Goal: Task Accomplishment & Management: Manage account settings

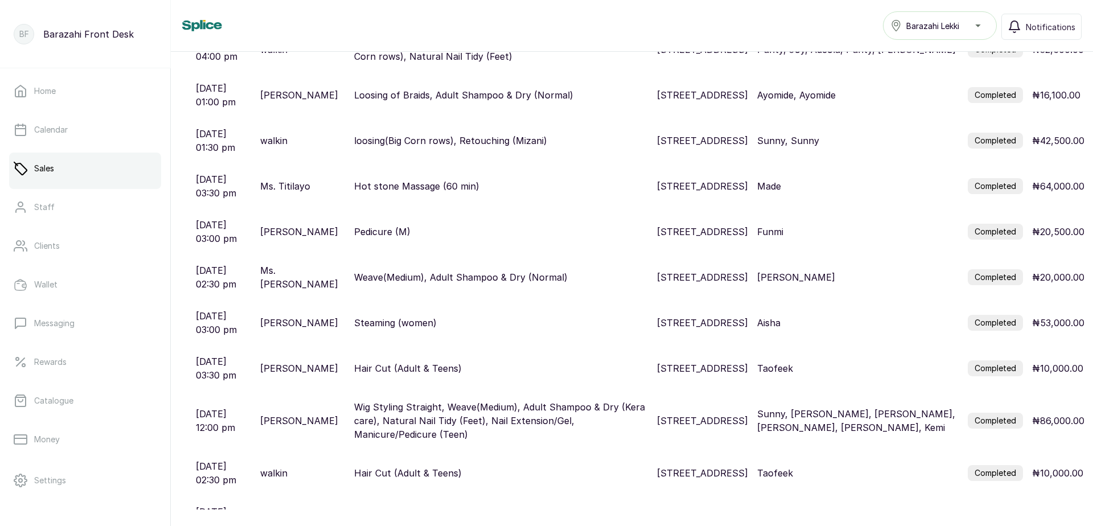
scroll to position [54, 0]
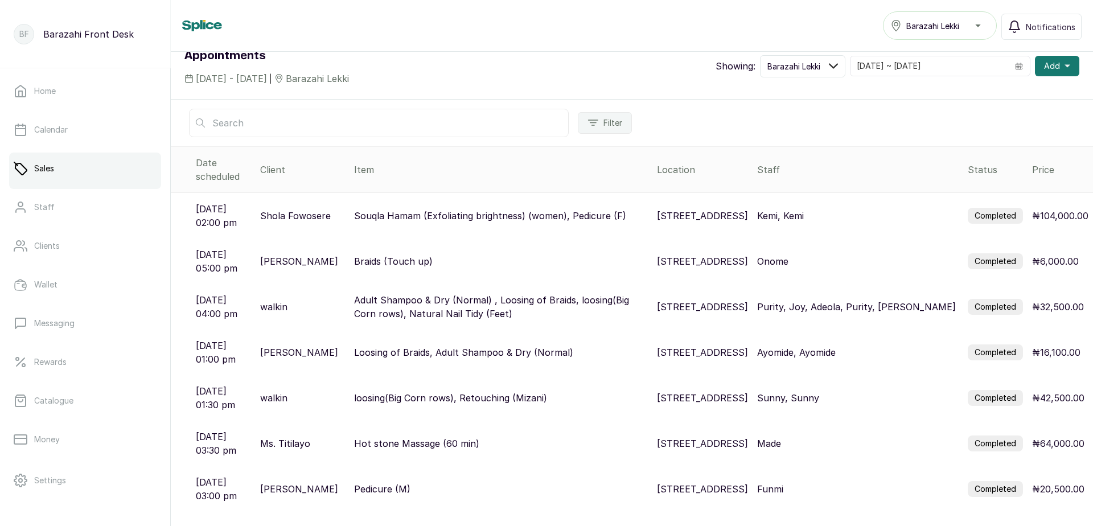
click at [981, 208] on label "Completed" at bounding box center [995, 216] width 55 height 16
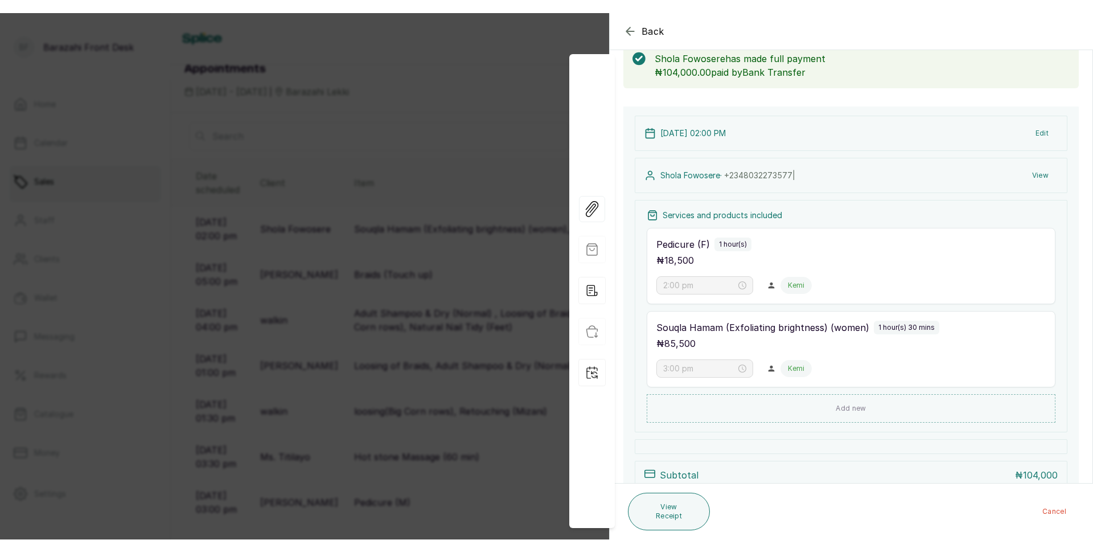
scroll to position [171, 0]
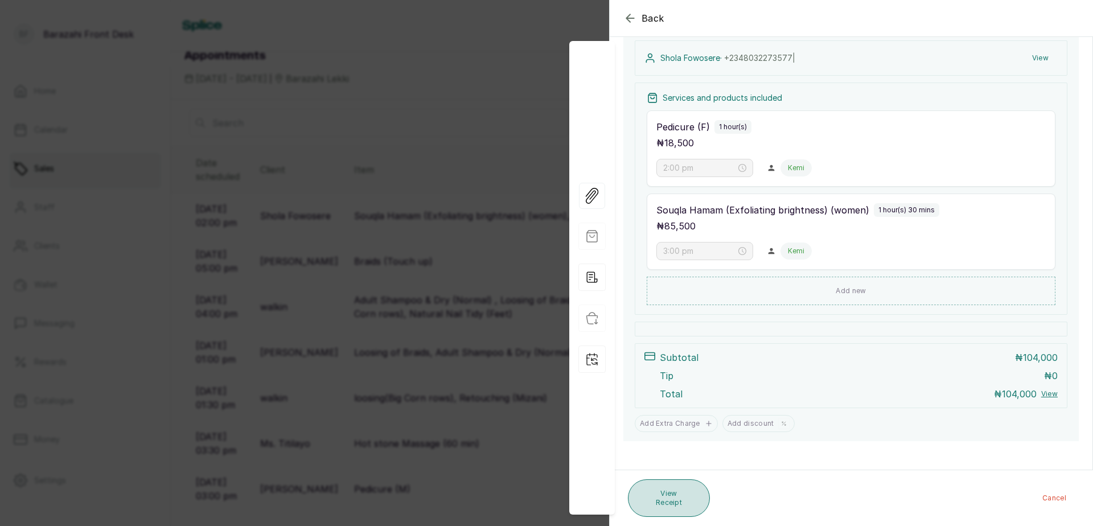
click at [665, 503] on button "View Receipt" at bounding box center [669, 498] width 82 height 38
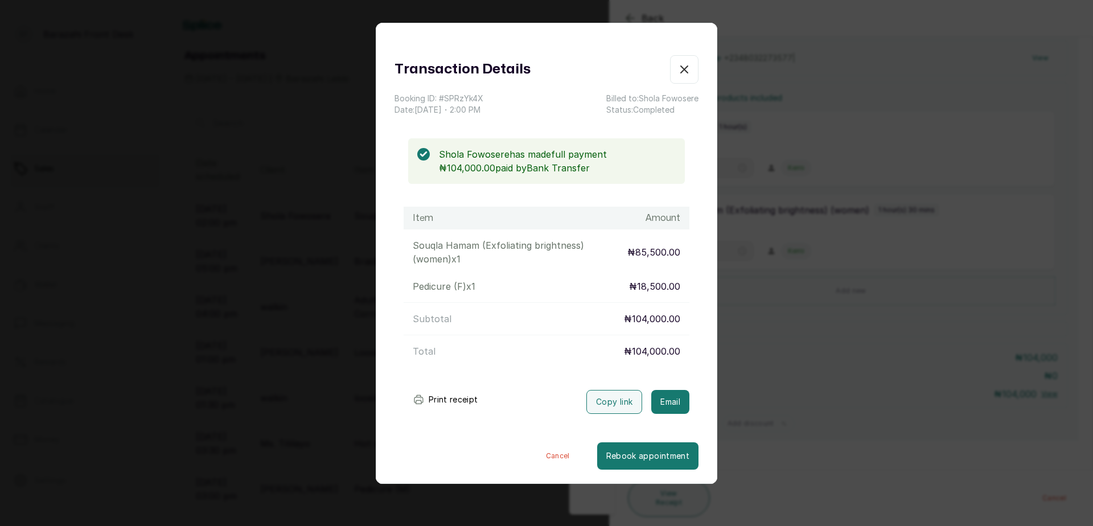
click at [450, 400] on button "Print receipt" at bounding box center [446, 399] width 84 height 23
click at [677, 73] on icon "button" at bounding box center [684, 70] width 14 height 14
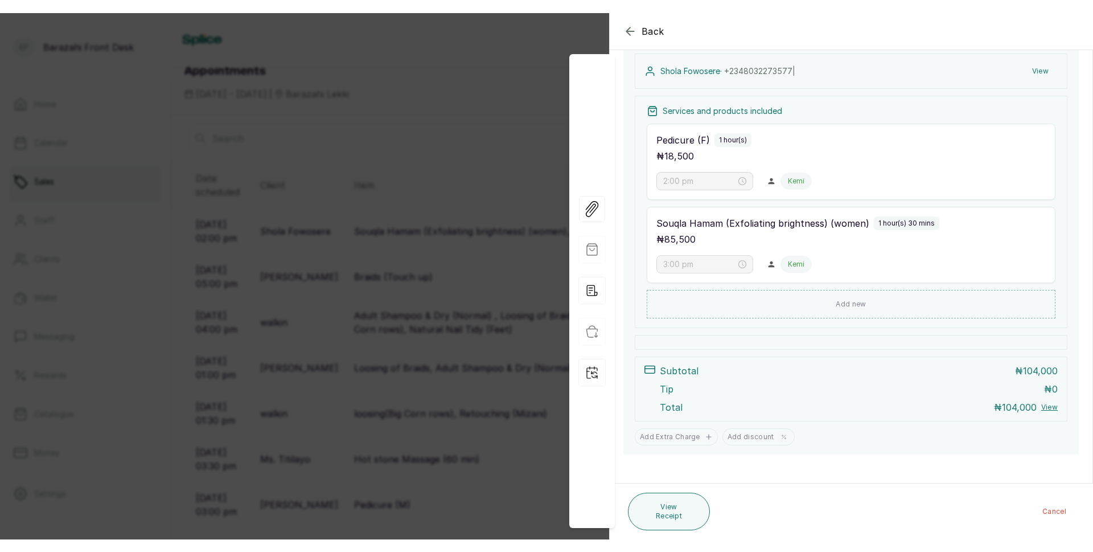
scroll to position [147, 0]
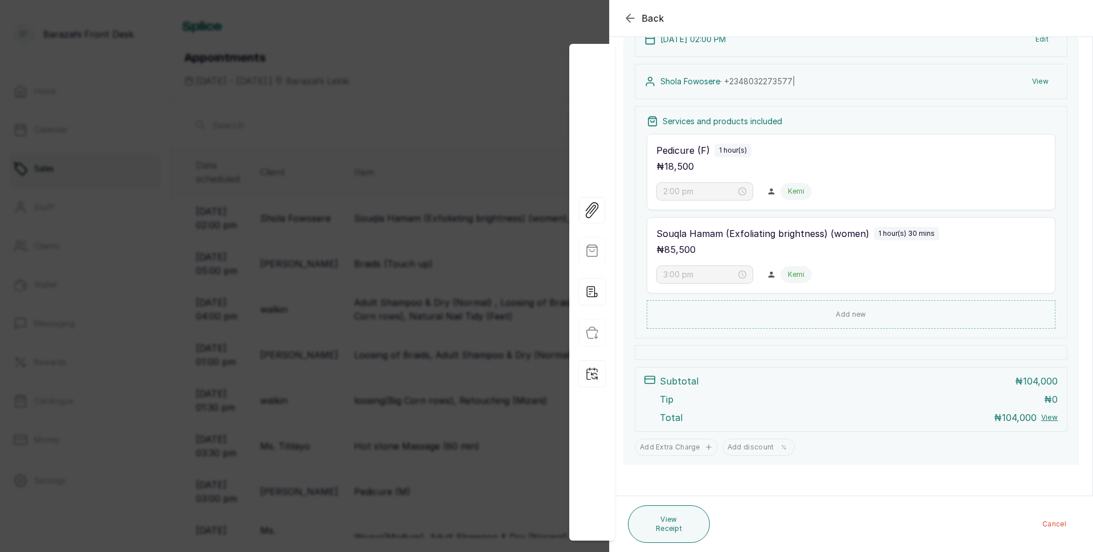
click at [555, 120] on div "Back Appointment Details Edit appointment 🚶 Walk-in (booked by Sandra Amanze) M…" at bounding box center [546, 276] width 1093 height 552
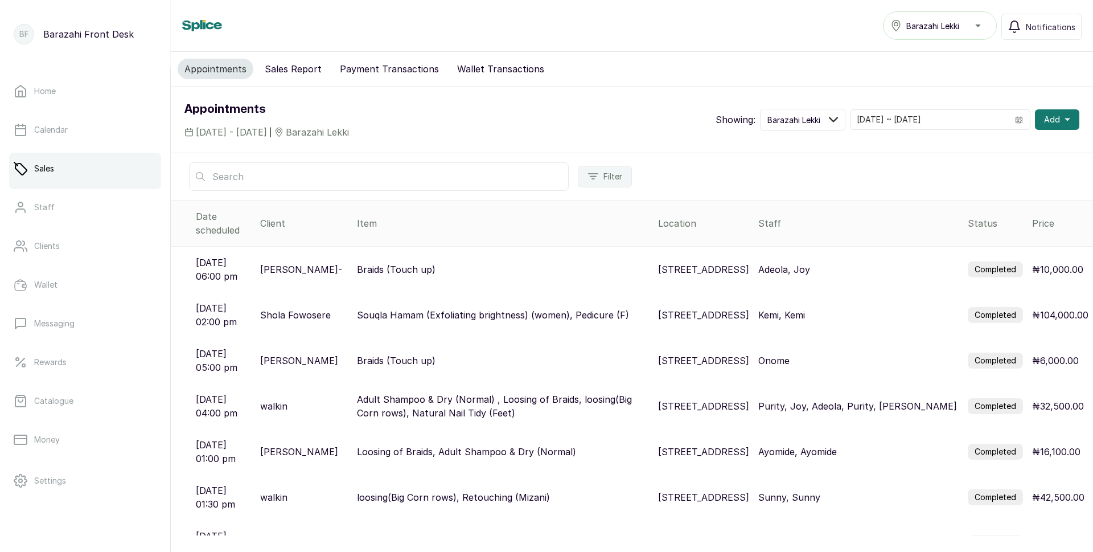
click at [989, 262] on label "Completed" at bounding box center [995, 269] width 55 height 16
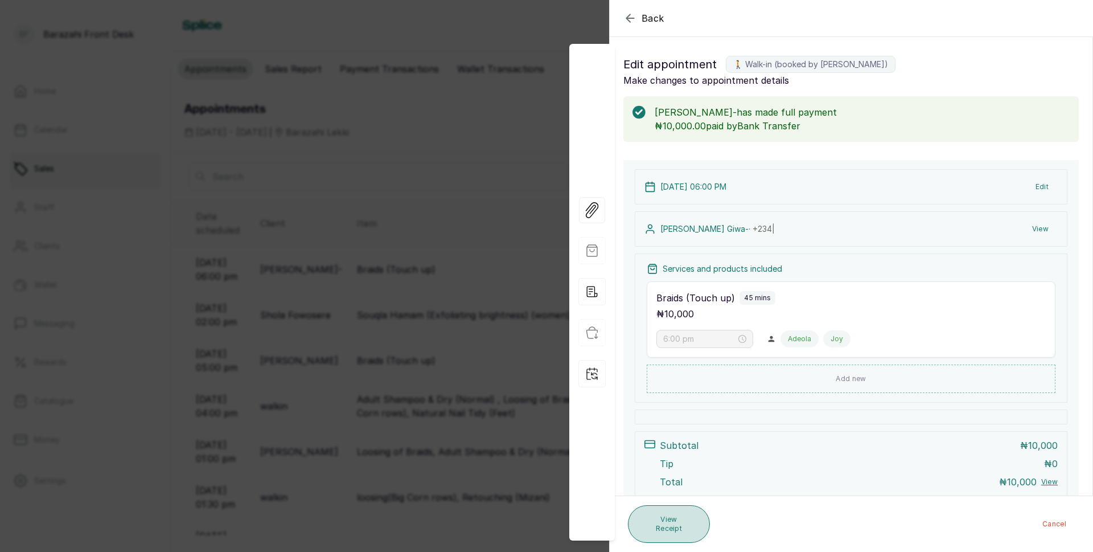
click at [689, 525] on button "View Receipt" at bounding box center [669, 524] width 82 height 38
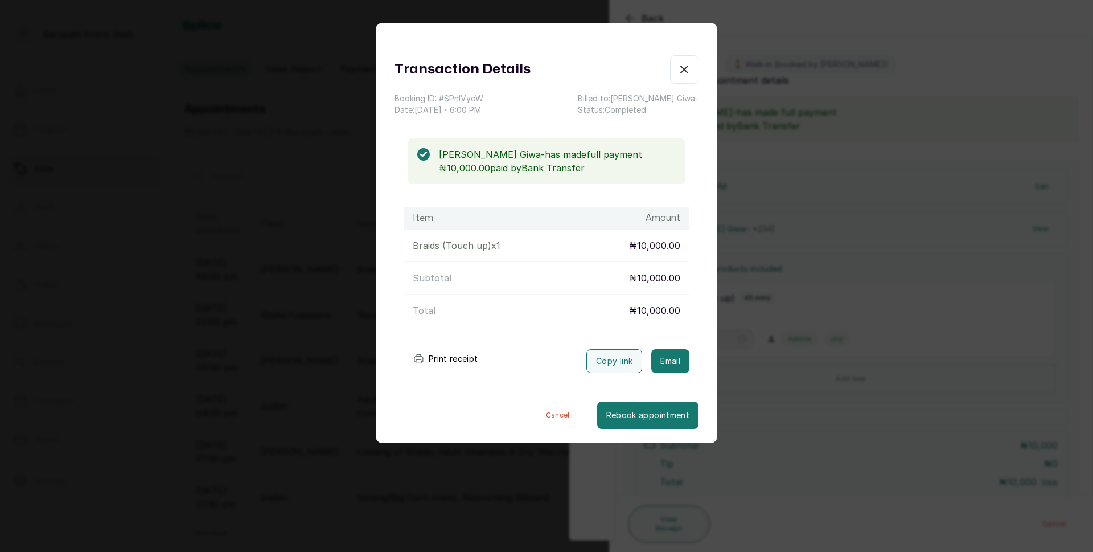
click at [429, 362] on button "Print receipt" at bounding box center [446, 358] width 84 height 23
click at [677, 73] on icon "button" at bounding box center [684, 70] width 14 height 14
